Goal: Information Seeking & Learning: Learn about a topic

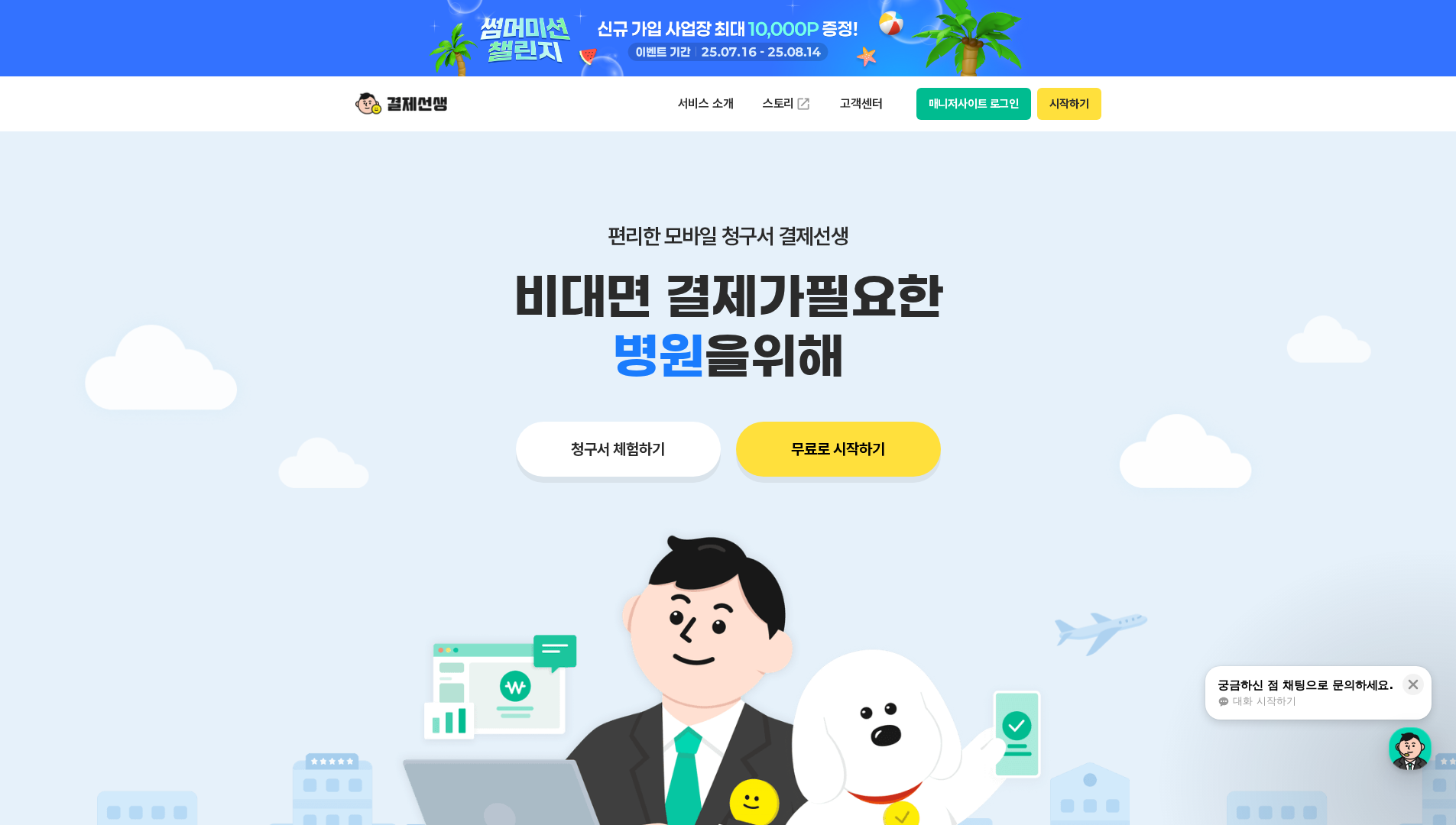
click at [1198, 543] on div at bounding box center [728, 534] width 1456 height 806
click at [1115, 496] on div "편리한 모바일 청구서 결제선생 비대면 결제가 필요한 학원 공부방 호텔 쇼핑몰 병원 배달 보험사 항공사 골프장 를 위해 청구서 체험하기 무료로 …" at bounding box center [728, 320] width 783 height 377
click at [1208, 293] on div at bounding box center [728, 534] width 1456 height 806
click at [1188, 296] on div at bounding box center [728, 534] width 1456 height 806
click at [1272, 237] on div at bounding box center [728, 534] width 1456 height 806
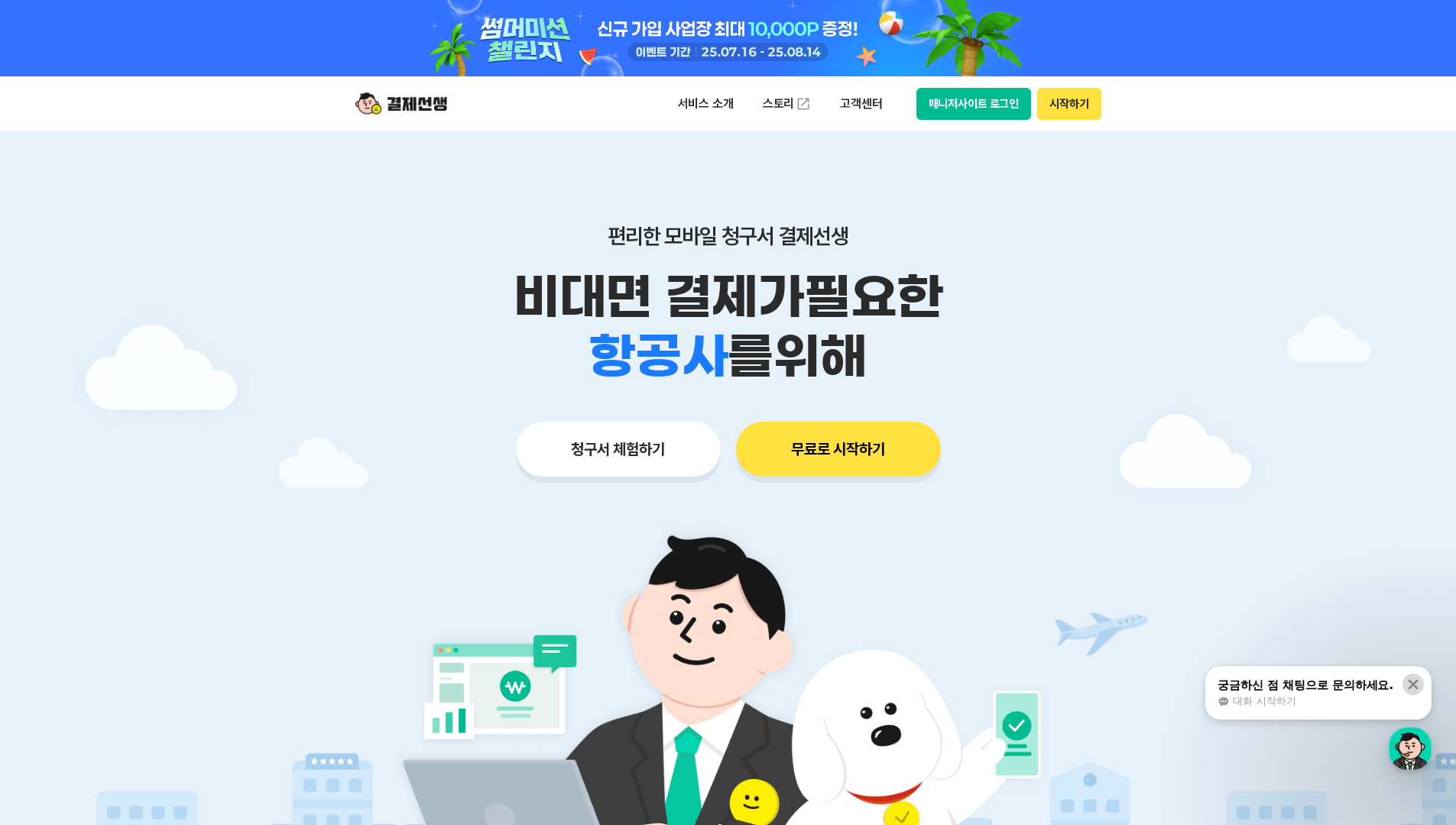
click at [1412, 683] on icon at bounding box center [1414, 685] width 10 height 10
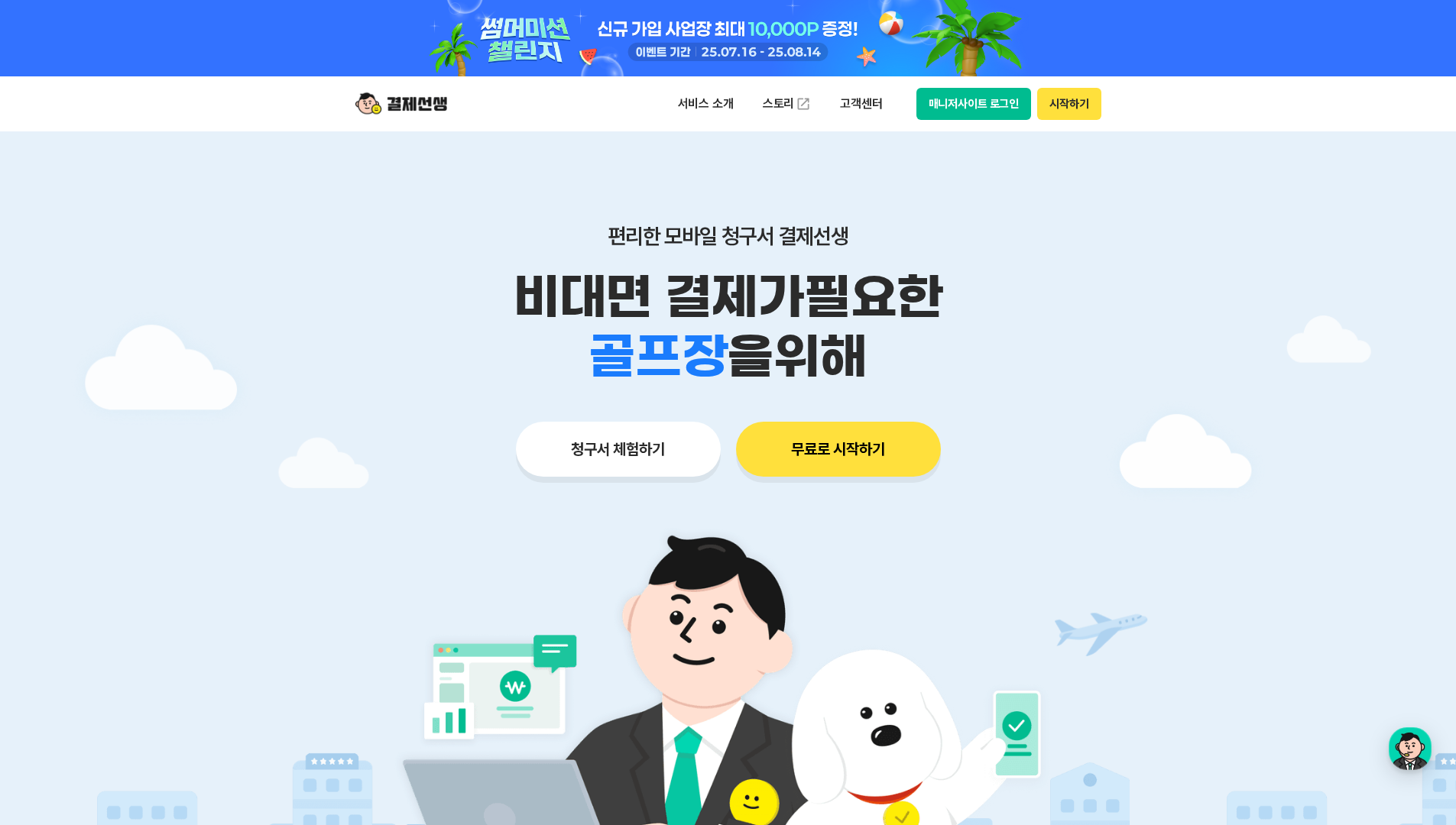
drag, startPoint x: 1397, startPoint y: 503, endPoint x: 1397, endPoint y: 108, distance: 395.0
click at [1396, 495] on div at bounding box center [728, 534] width 1456 height 806
click at [1406, 362] on div at bounding box center [728, 534] width 1456 height 806
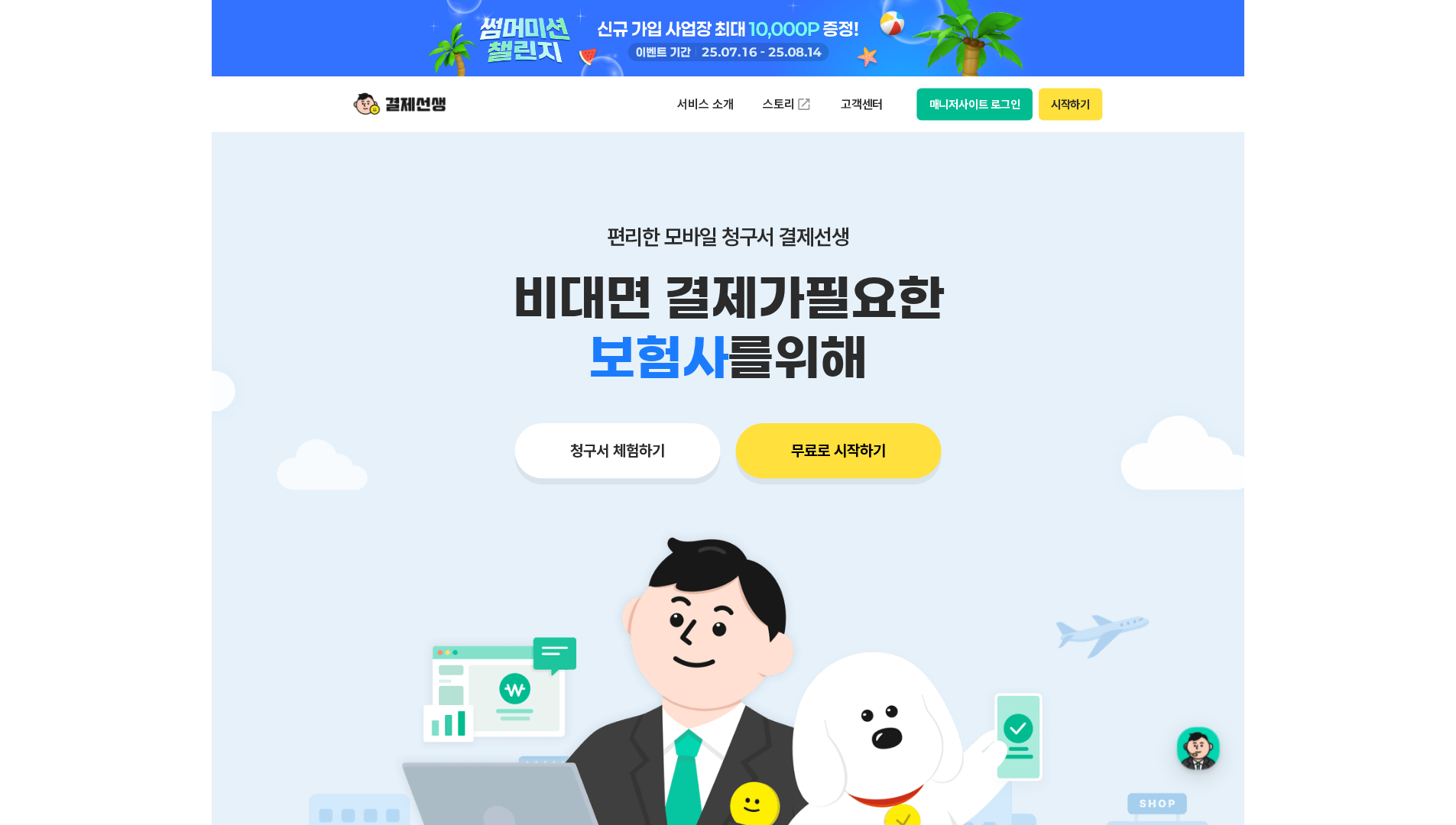
scroll to position [719, 0]
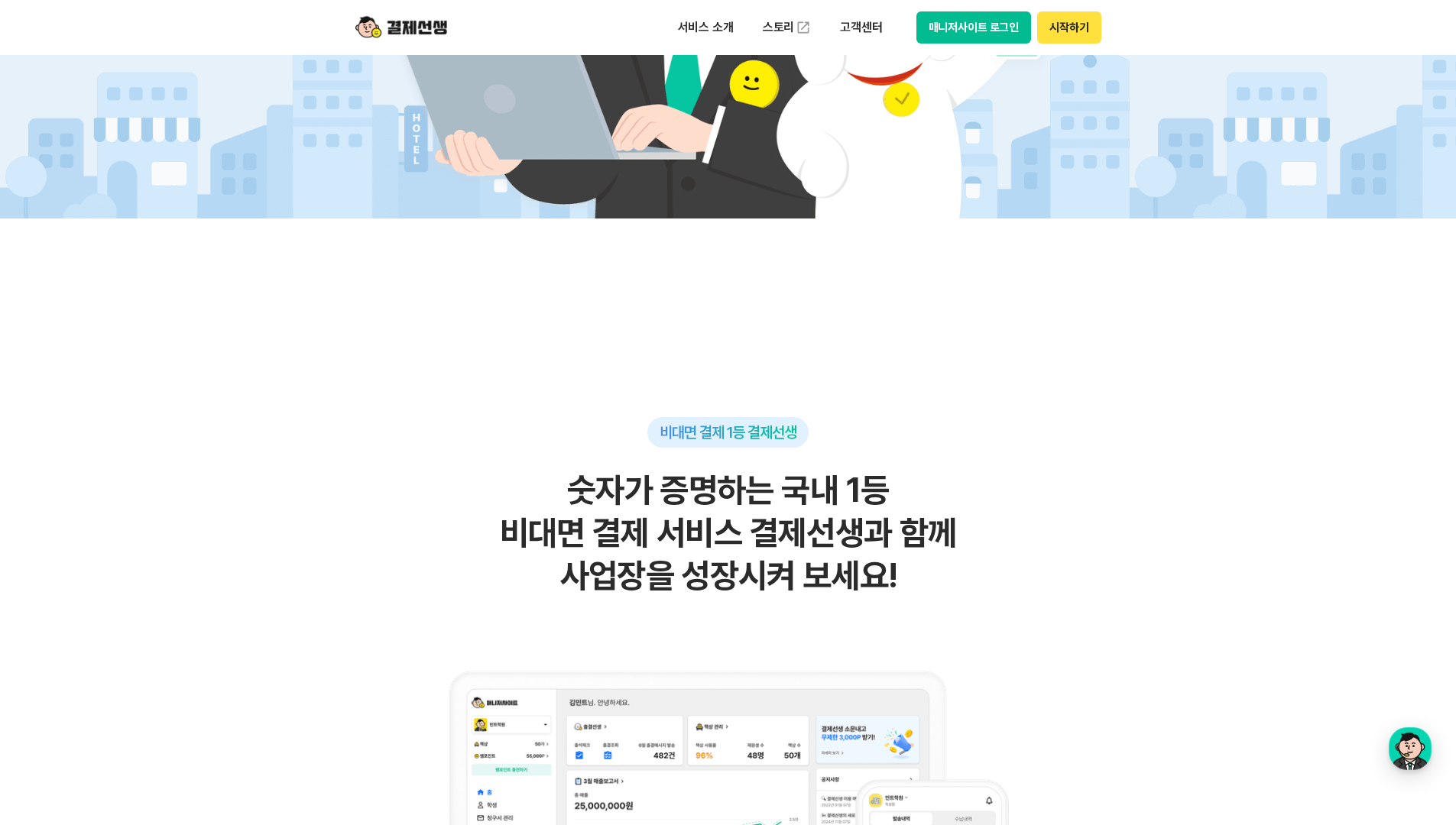
drag, startPoint x: 1087, startPoint y: 634, endPoint x: 1083, endPoint y: 621, distance: 13.6
click at [1087, 632] on div "비대면 결제 1등 결제선생 숫자가 증명하는 국내 1등 비대면 결제 서비스 결제선생과 함께 사업장을 성장시켜 보세요!" at bounding box center [728, 776] width 749 height 718
drag, startPoint x: 1012, startPoint y: 409, endPoint x: 1302, endPoint y: 72, distance: 444.6
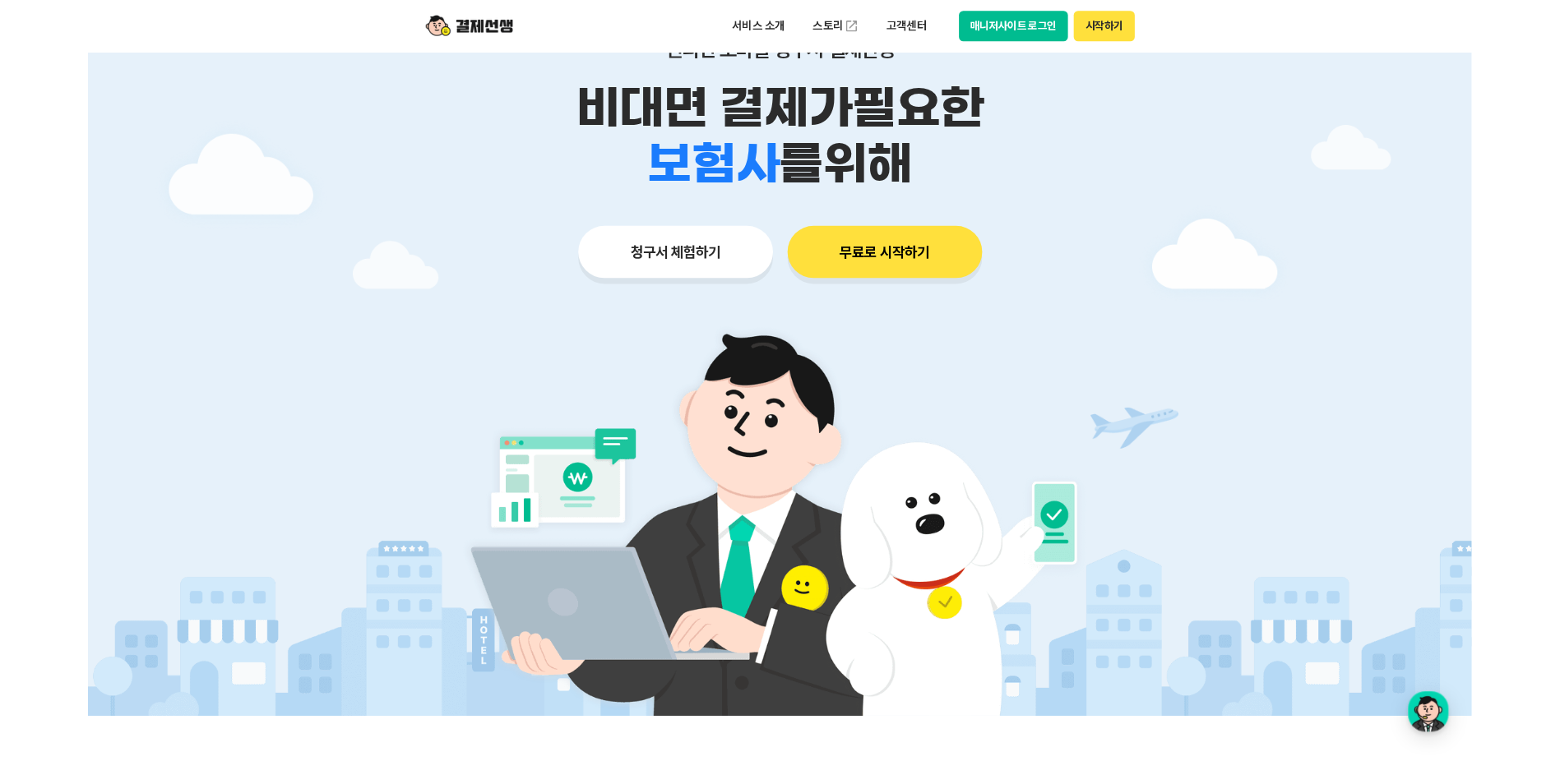
scroll to position [165, 0]
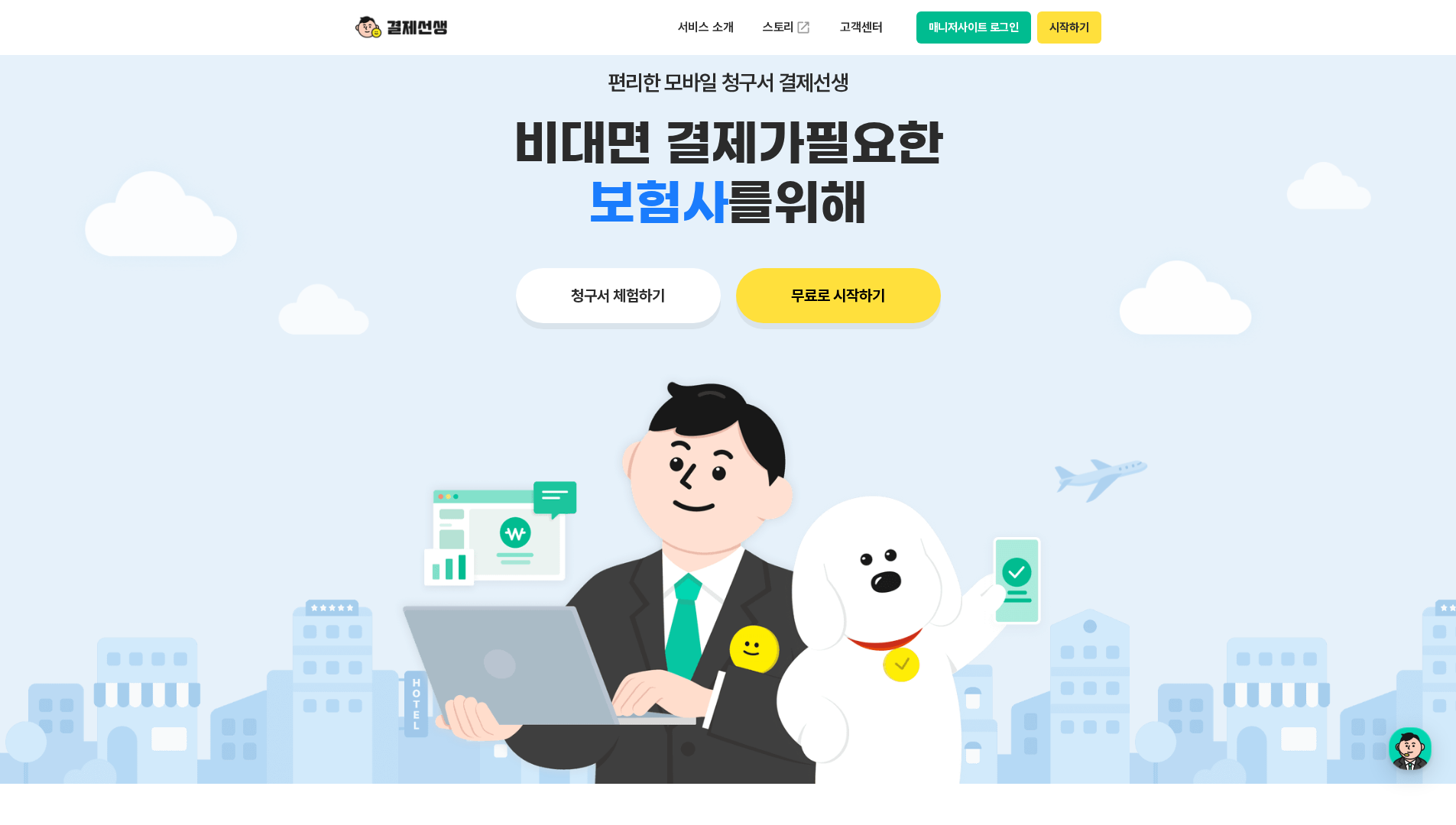
drag, startPoint x: 1174, startPoint y: 354, endPoint x: 1203, endPoint y: 285, distance: 74.8
click at [1175, 354] on div at bounding box center [728, 381] width 1456 height 806
click at [1368, 400] on div at bounding box center [728, 381] width 1456 height 806
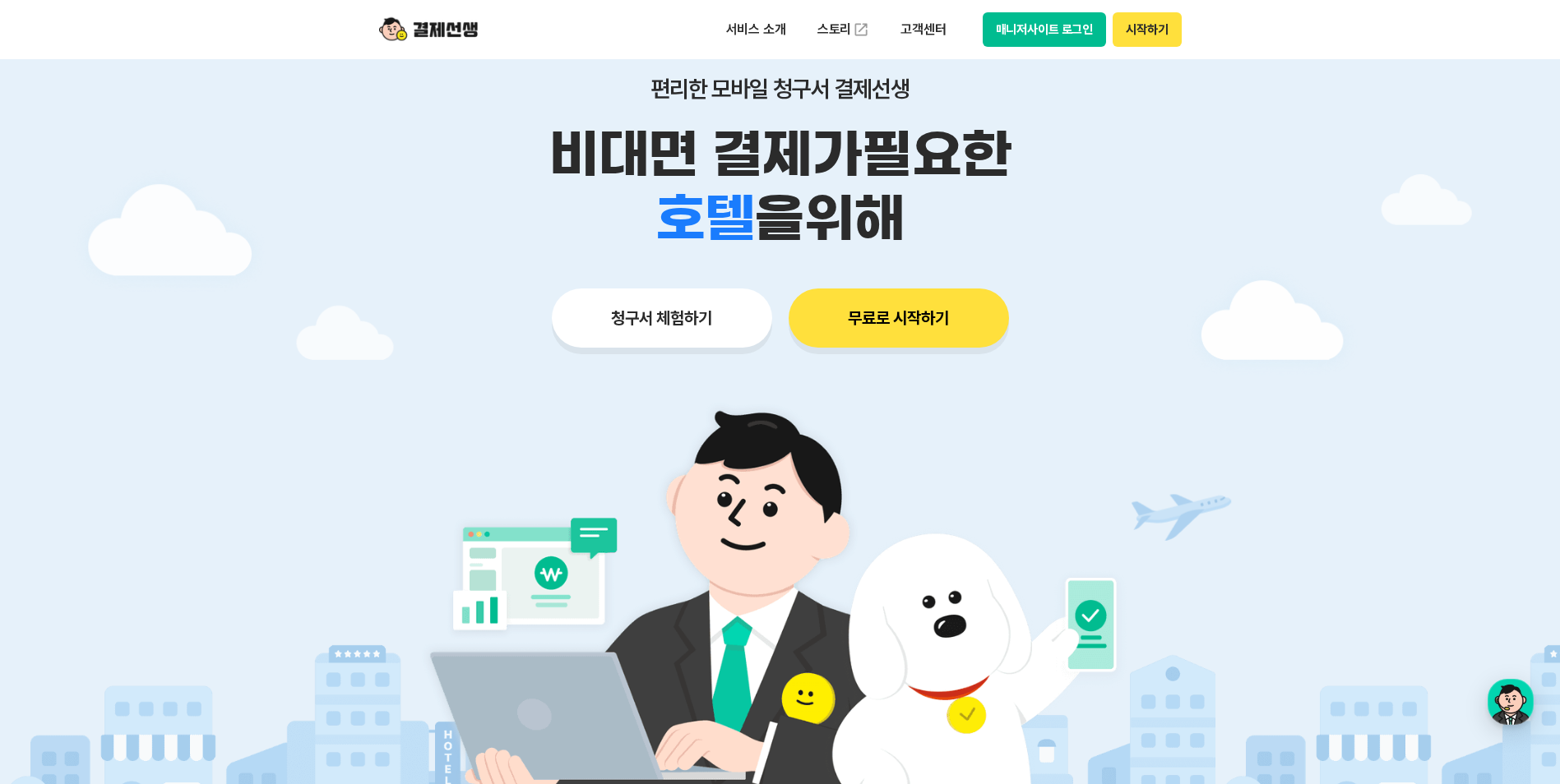
drag, startPoint x: 1469, startPoint y: 406, endPoint x: 1257, endPoint y: 195, distance: 299.1
click at [1467, 405] on div at bounding box center [780, 410] width 1560 height 867
click at [1413, 191] on div at bounding box center [780, 410] width 1560 height 867
click at [1329, 173] on div at bounding box center [780, 410] width 1560 height 867
click at [1043, 29] on button "매니저사이트 로그인" at bounding box center [1045, 29] width 124 height 34
